Goal: Transaction & Acquisition: Purchase product/service

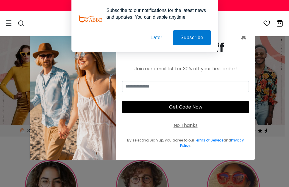
click at [152, 32] on button "Later" at bounding box center [156, 37] width 26 height 15
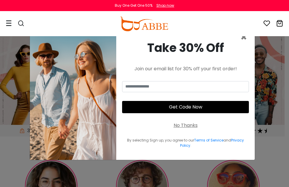
drag, startPoint x: 153, startPoint y: 36, endPoint x: 281, endPoint y: 81, distance: 135.3
click at [281, 81] on div "× Take 30% Off Join our email list for 30% off your first order! Get Code Now N…" at bounding box center [144, 93] width 289 height 187
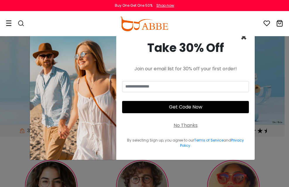
click at [243, 38] on span "×" at bounding box center [243, 37] width 7 height 15
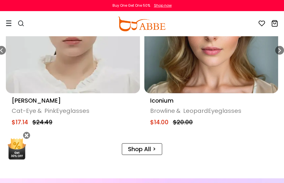
scroll to position [380, 0]
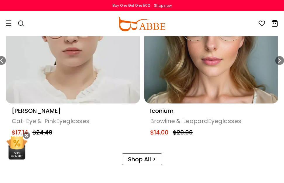
click at [196, 80] on img "8 / 16" at bounding box center [211, 37] width 134 height 134
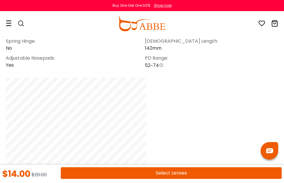
scroll to position [526, 0]
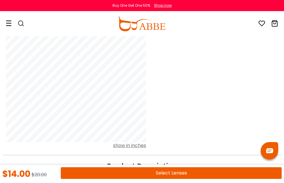
click at [176, 171] on button "Select Lenses" at bounding box center [171, 173] width 221 height 12
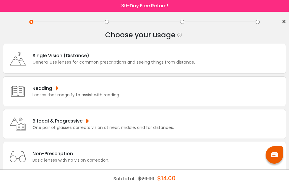
click at [198, 68] on div "Single Vision (Distance) General use lenses for common prescriptions and seeing…" at bounding box center [144, 59] width 283 height 30
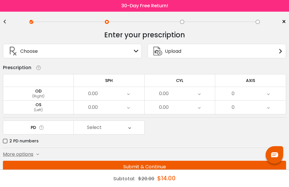
click at [180, 108] on div "0.00" at bounding box center [179, 107] width 70 height 13
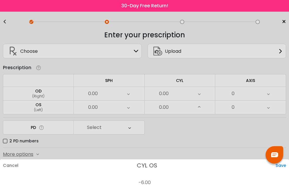
scroll to position [242, 0]
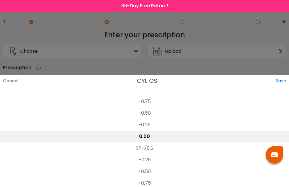
click at [154, 102] on li "-0.75" at bounding box center [144, 102] width 289 height 12
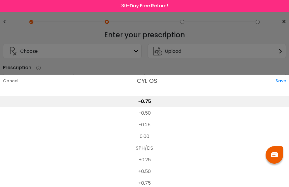
click at [142, 110] on li "-0.50" at bounding box center [144, 114] width 289 height 12
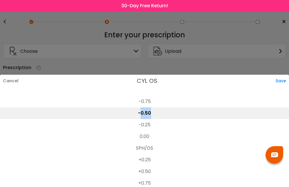
click at [142, 110] on li "-0.50" at bounding box center [144, 114] width 289 height 12
click at [276, 80] on div "Save" at bounding box center [281, 81] width 13 height 12
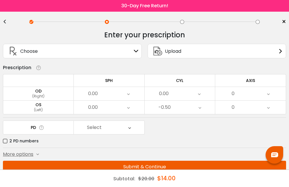
click at [166, 97] on div "0.00" at bounding box center [164, 94] width 10 height 12
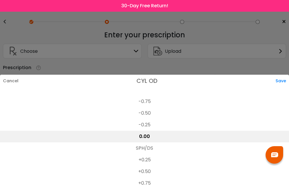
drag, startPoint x: 156, startPoint y: 154, endPoint x: 152, endPoint y: 152, distance: 4.1
click at [156, 154] on li "SPH/DS" at bounding box center [144, 149] width 289 height 12
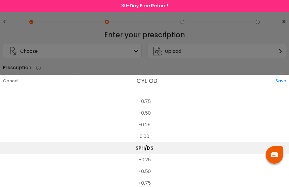
click at [285, 85] on div "Save" at bounding box center [281, 81] width 13 height 12
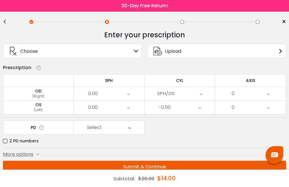
click at [131, 92] on div "0.00" at bounding box center [109, 93] width 70 height 13
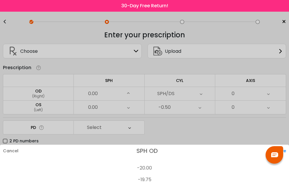
scroll to position [897, 0]
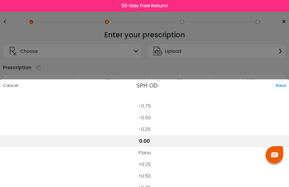
click at [114, 151] on li "Plano" at bounding box center [144, 153] width 289 height 12
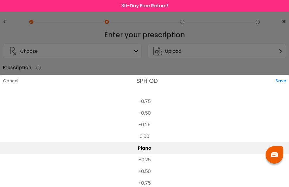
click at [276, 84] on div "Save" at bounding box center [281, 81] width 13 height 12
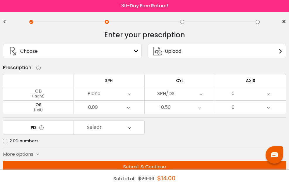
click at [110, 109] on div "0.00" at bounding box center [109, 107] width 70 height 13
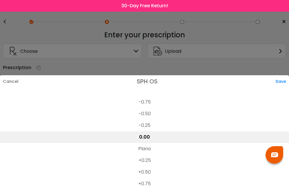
click at [134, 144] on li "Plano" at bounding box center [144, 149] width 289 height 12
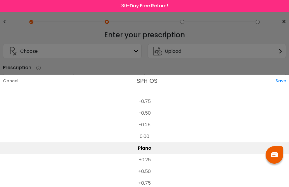
click at [286, 80] on div "Save" at bounding box center [281, 81] width 13 height 12
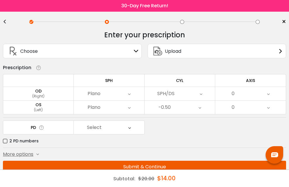
click at [61, 95] on div "(Right)" at bounding box center [38, 96] width 70 height 5
click at [103, 129] on div "Select" at bounding box center [109, 127] width 70 height 13
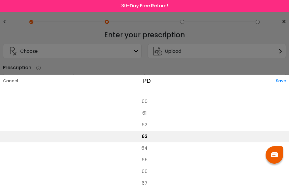
click at [144, 151] on li "64" at bounding box center [144, 149] width 289 height 12
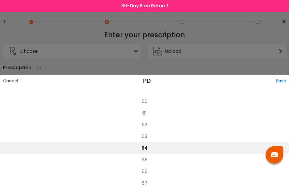
click at [285, 84] on div "Save" at bounding box center [282, 81] width 13 height 12
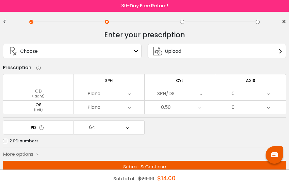
click at [239, 95] on div "0" at bounding box center [250, 93] width 70 height 13
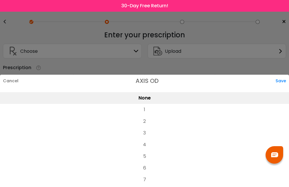
click at [234, 138] on li "3" at bounding box center [144, 134] width 289 height 12
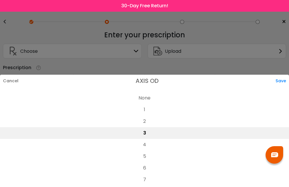
click at [277, 85] on div "Save" at bounding box center [281, 81] width 13 height 12
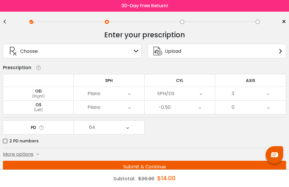
click at [259, 106] on div "0" at bounding box center [250, 107] width 70 height 13
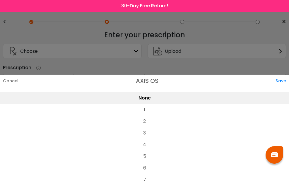
click at [159, 143] on li "4" at bounding box center [144, 145] width 289 height 12
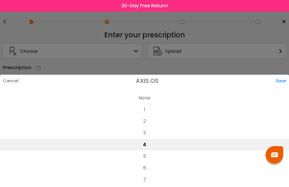
click at [286, 82] on div "Save" at bounding box center [281, 81] width 13 height 12
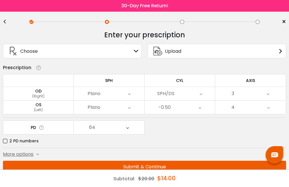
scroll to position [9, 0]
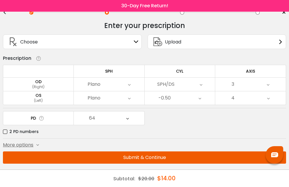
click at [79, 159] on button "Submit & Continue" at bounding box center [144, 158] width 283 height 12
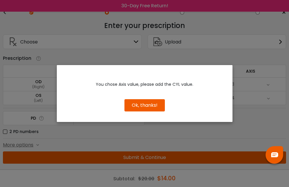
drag, startPoint x: 156, startPoint y: 98, endPoint x: 148, endPoint y: 110, distance: 14.3
click at [155, 99] on div "Ok, thanks!" at bounding box center [144, 103] width 166 height 18
click at [148, 110] on button "Ok, thanks!" at bounding box center [144, 105] width 40 height 12
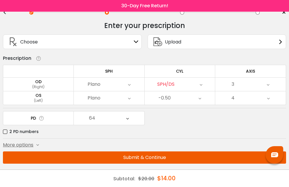
click at [178, 157] on button "Submit & Continue" at bounding box center [144, 158] width 283 height 12
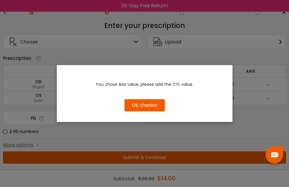
click at [159, 103] on button "Ok, thanks!" at bounding box center [144, 105] width 40 height 12
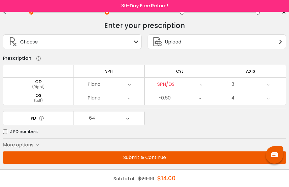
click at [3, 133] on label "2 PD numbers" at bounding box center [21, 131] width 36 height 7
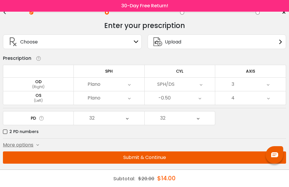
click at [86, 47] on div "Choose Sign In" at bounding box center [72, 42] width 132 height 14
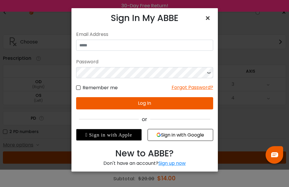
click at [209, 12] on span "×" at bounding box center [208, 18] width 8 height 13
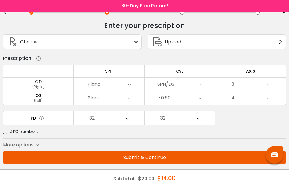
click at [177, 160] on button "Submit & Continue" at bounding box center [144, 158] width 283 height 12
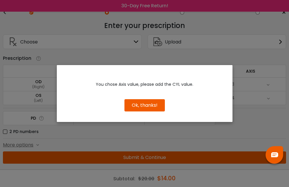
click at [145, 103] on button "Ok, thanks!" at bounding box center [144, 105] width 40 height 12
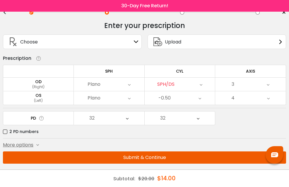
click at [193, 84] on div "SPH/DS" at bounding box center [179, 84] width 70 height 13
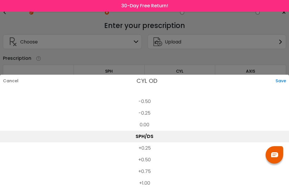
click at [146, 114] on li "-0.25" at bounding box center [144, 114] width 289 height 12
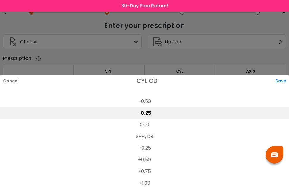
click at [281, 79] on div "Save" at bounding box center [281, 81] width 13 height 12
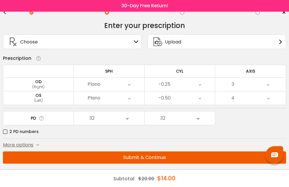
click at [170, 157] on button "Submit & Continue" at bounding box center [144, 158] width 283 height 12
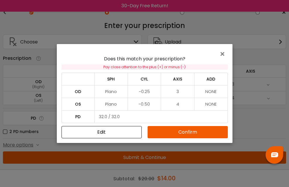
click at [184, 133] on button "Confirm" at bounding box center [187, 132] width 80 height 12
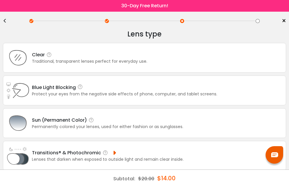
scroll to position [0, 0]
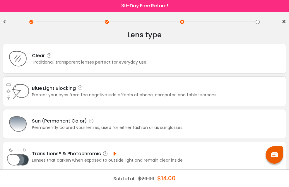
click at [155, 104] on div "Blue Light Blocking Blue Light Blocking Blue Light blocking lenses offer the be…" at bounding box center [144, 92] width 283 height 30
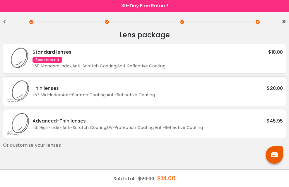
click at [163, 97] on div "1.57 Mid-Index ; Anti-Scratch Coating ; Anti-Reflective Coating ;" at bounding box center [157, 95] width 250 height 6
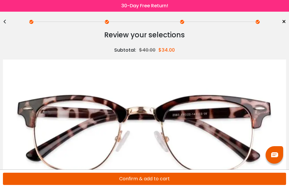
click at [171, 185] on button "Confirm & add to cart" at bounding box center [144, 179] width 283 height 12
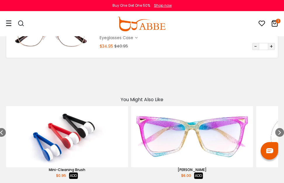
scroll to position [29, 0]
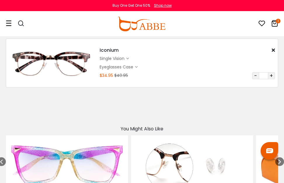
click at [272, 25] on icon at bounding box center [274, 23] width 7 height 7
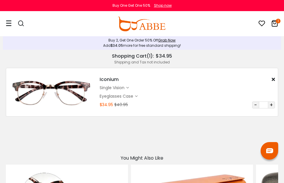
click at [271, 24] on icon at bounding box center [274, 23] width 7 height 7
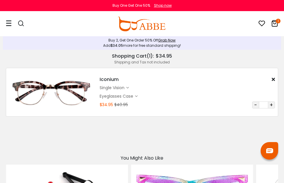
click at [141, 59] on div "Shopping Cart ( 1 ): $34.95" at bounding box center [142, 56] width 273 height 7
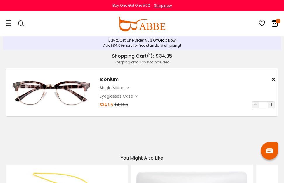
click at [273, 22] on icon at bounding box center [274, 23] width 7 height 7
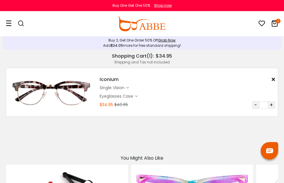
click at [276, 23] on icon at bounding box center [274, 23] width 7 height 7
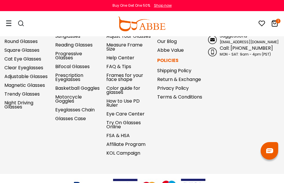
scroll to position [391, 0]
